Goal: Find specific page/section: Find specific page/section

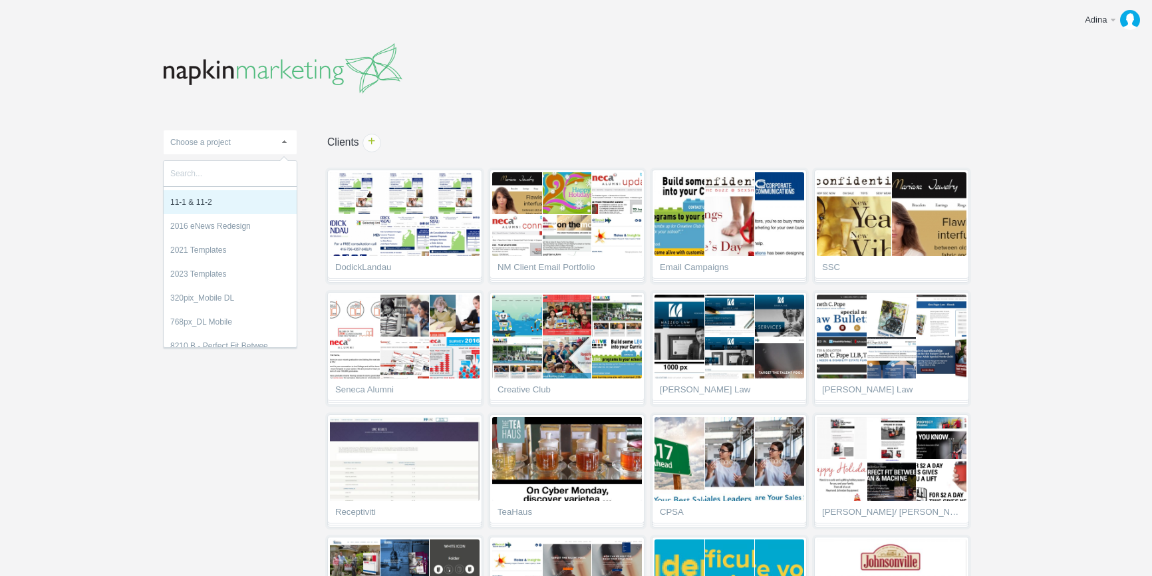
click at [113, 151] on body "Adina Edit profile Help & Contact Log out Upload 11-1 & 11-2 2016 eNews Redesig…" at bounding box center [576, 288] width 1152 height 576
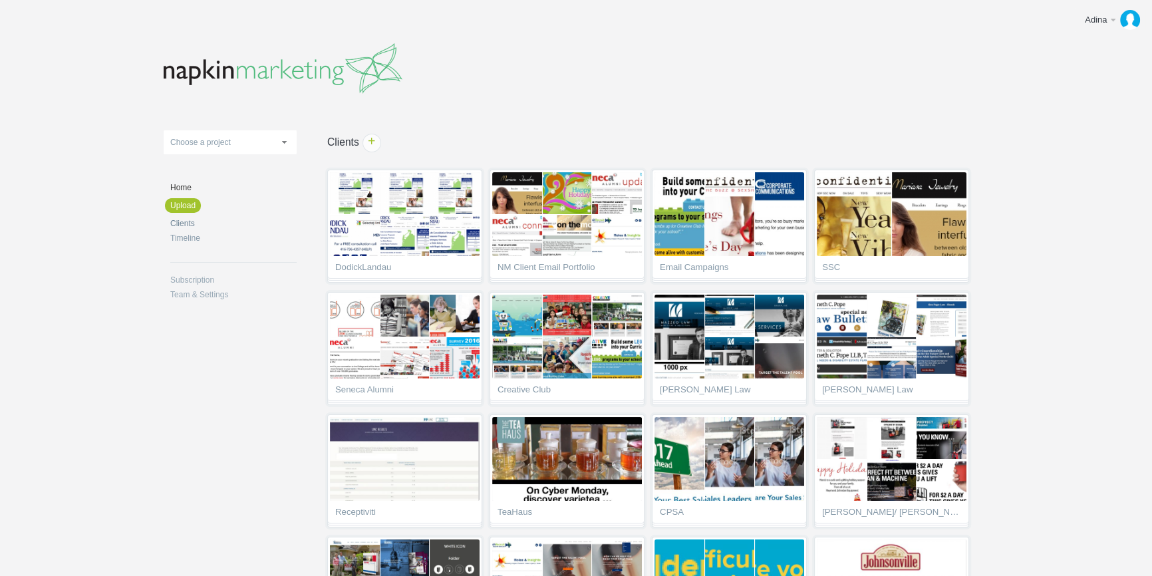
click at [181, 220] on link "Clients" at bounding box center [233, 224] width 126 height 8
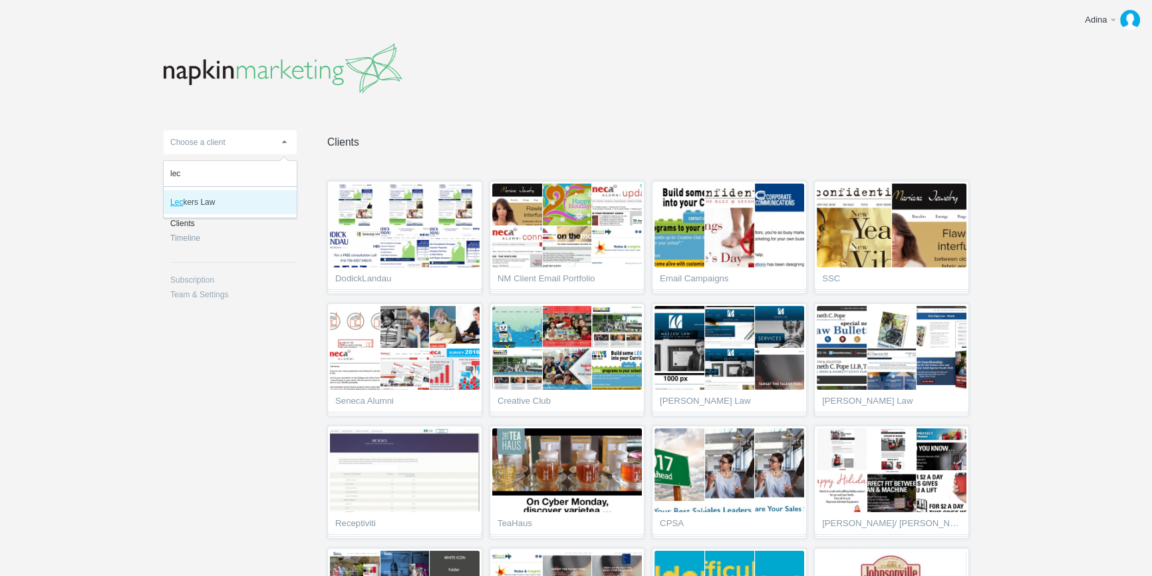
type input "lec"
click at [214, 204] on li "Lec kers Law" at bounding box center [230, 202] width 133 height 24
